Goal: Task Accomplishment & Management: Manage account settings

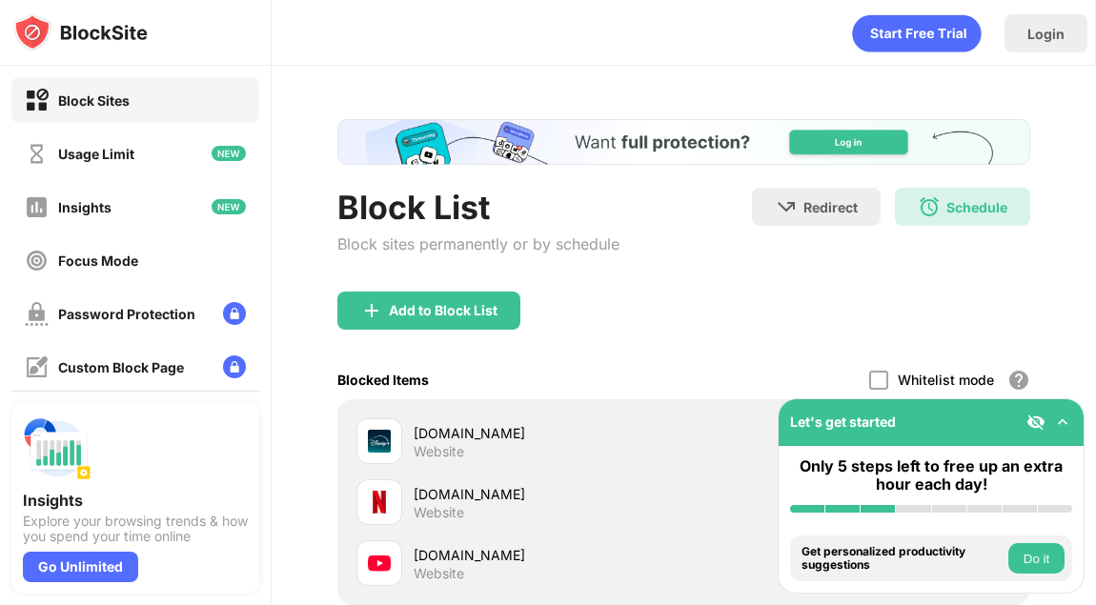
click at [1019, 290] on div "Block List Block sites permanently or by schedule Redirect Choose a site to be …" at bounding box center [683, 240] width 693 height 104
click at [588, 562] on div "[DOMAIN_NAME]" at bounding box center [549, 555] width 271 height 20
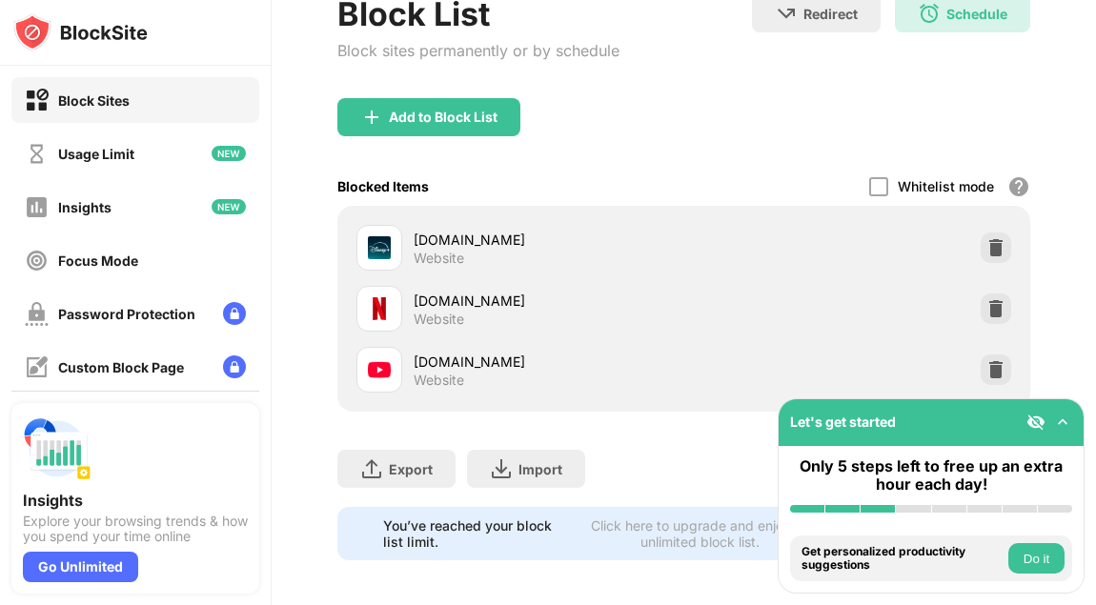
scroll to position [201, 0]
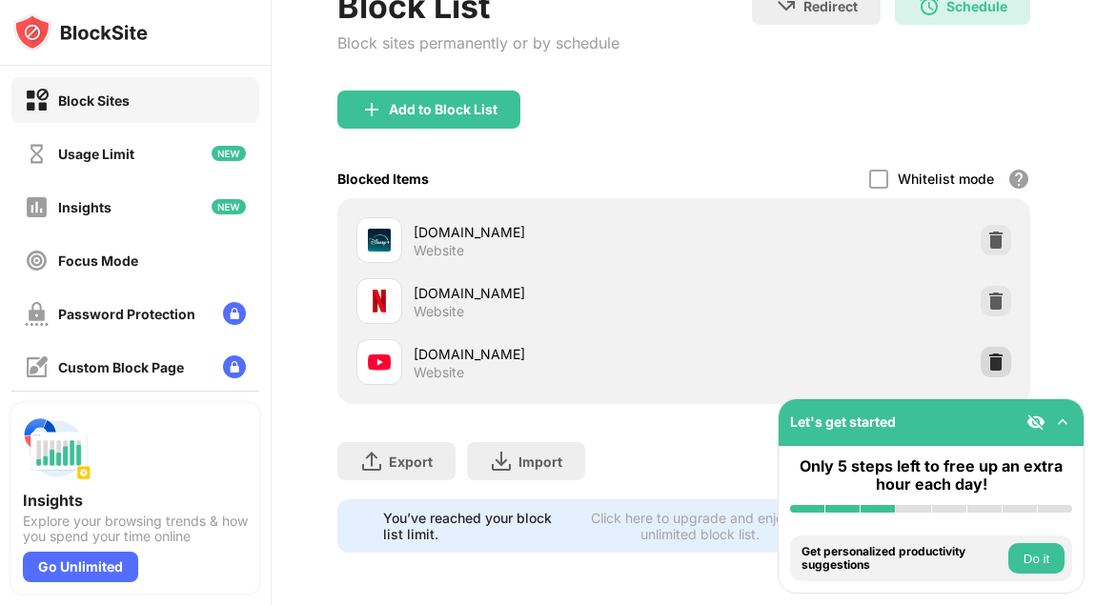
click at [1006, 347] on div at bounding box center [996, 362] width 31 height 31
